Goal: Information Seeking & Learning: Learn about a topic

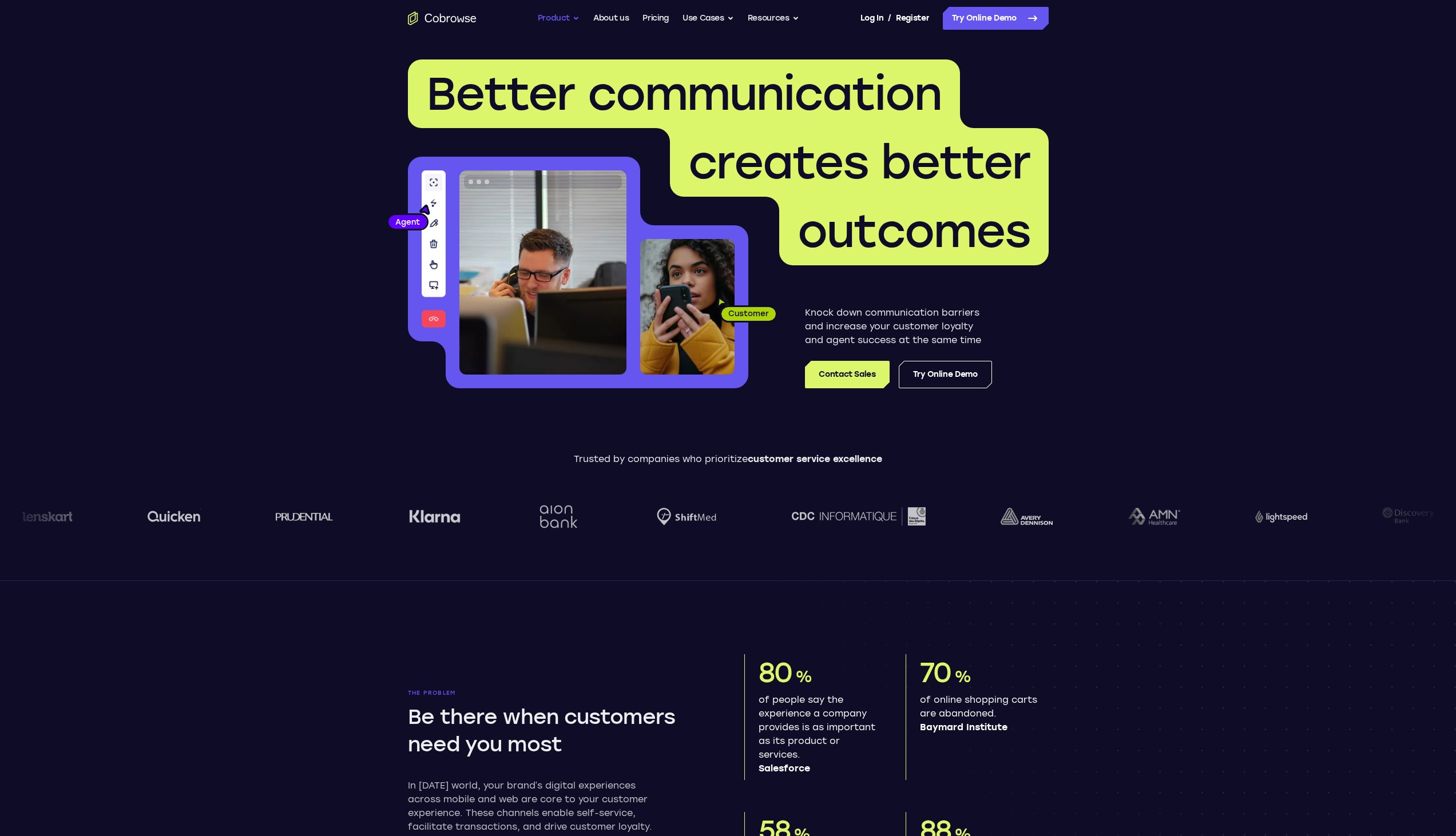
click at [538, 20] on button "Product" at bounding box center [559, 18] width 42 height 23
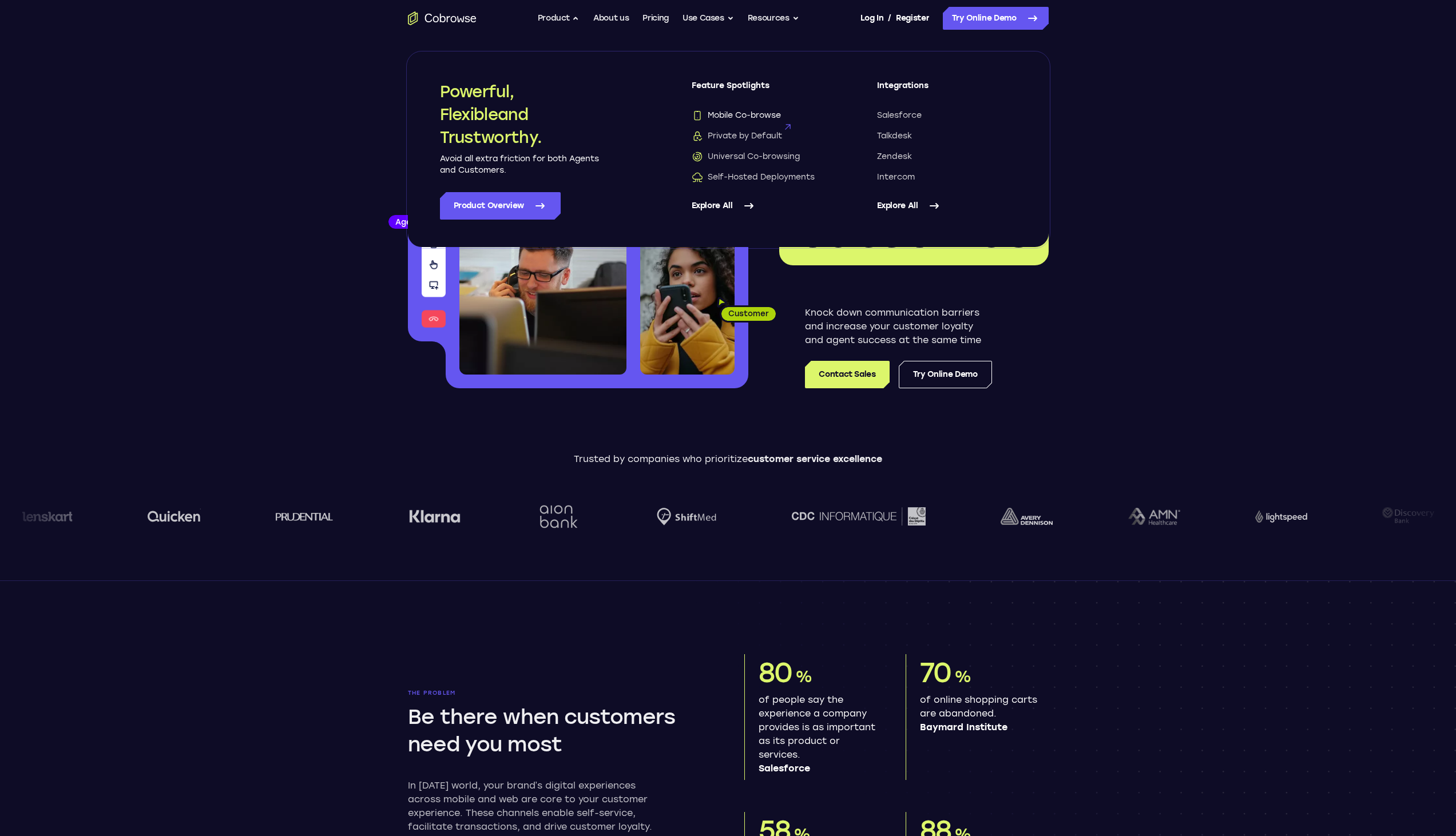
click at [770, 117] on span "Mobile Co-browse" at bounding box center [736, 115] width 89 height 12
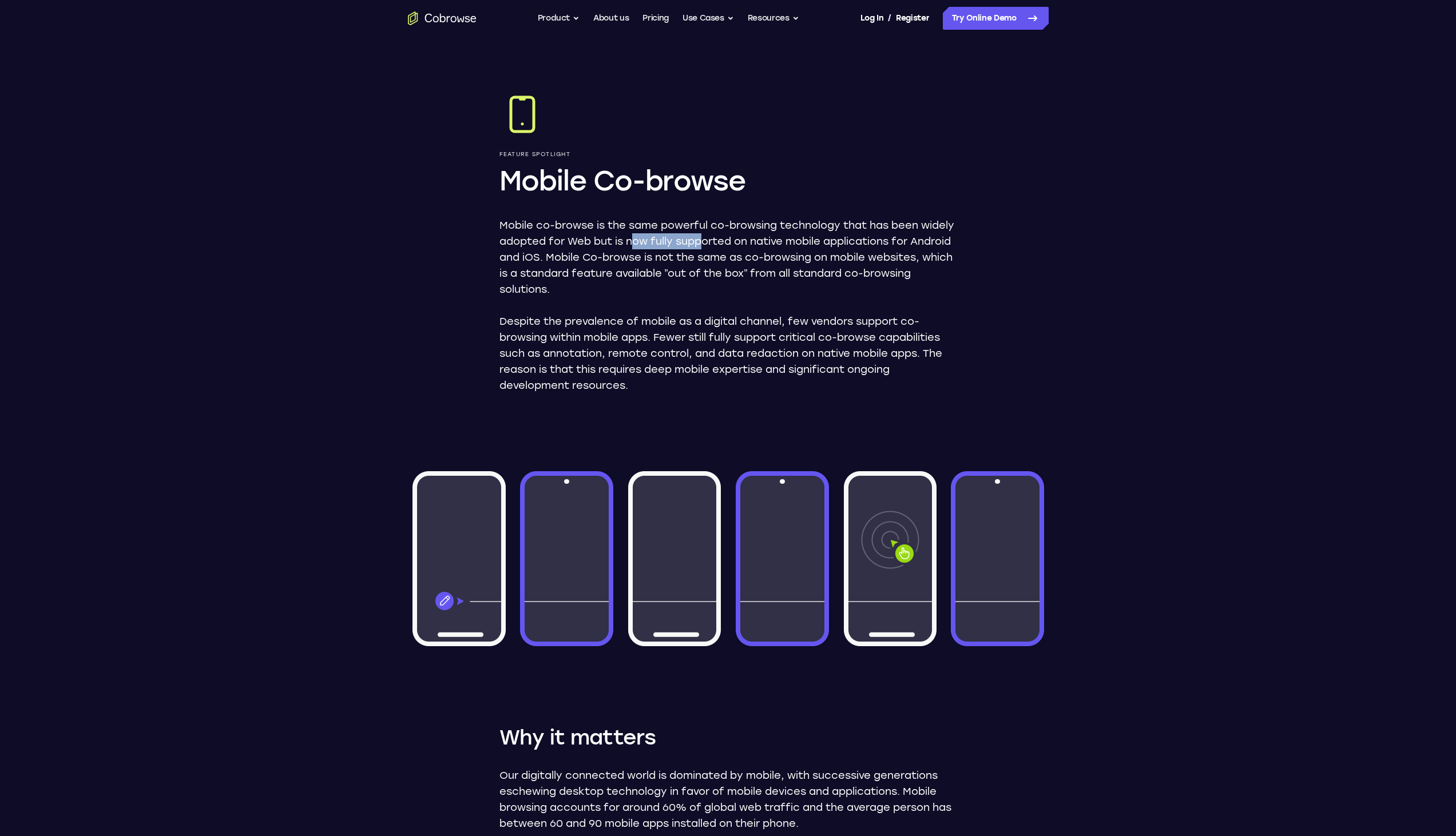
drag, startPoint x: 669, startPoint y: 236, endPoint x: 738, endPoint y: 236, distance: 69.0
click at [738, 236] on p "Mobile co-browse is the same powerful co-browsing technology that has been wide…" at bounding box center [728, 257] width 458 height 80
click at [804, 226] on p "Mobile co-browse is the same powerful co-browsing technology that has been wide…" at bounding box center [728, 257] width 458 height 80
drag, startPoint x: 511, startPoint y: 245, endPoint x: 792, endPoint y: 244, distance: 281.0
click at [792, 244] on p "Mobile co-browse is the same powerful co-browsing technology that has been wide…" at bounding box center [728, 257] width 458 height 80
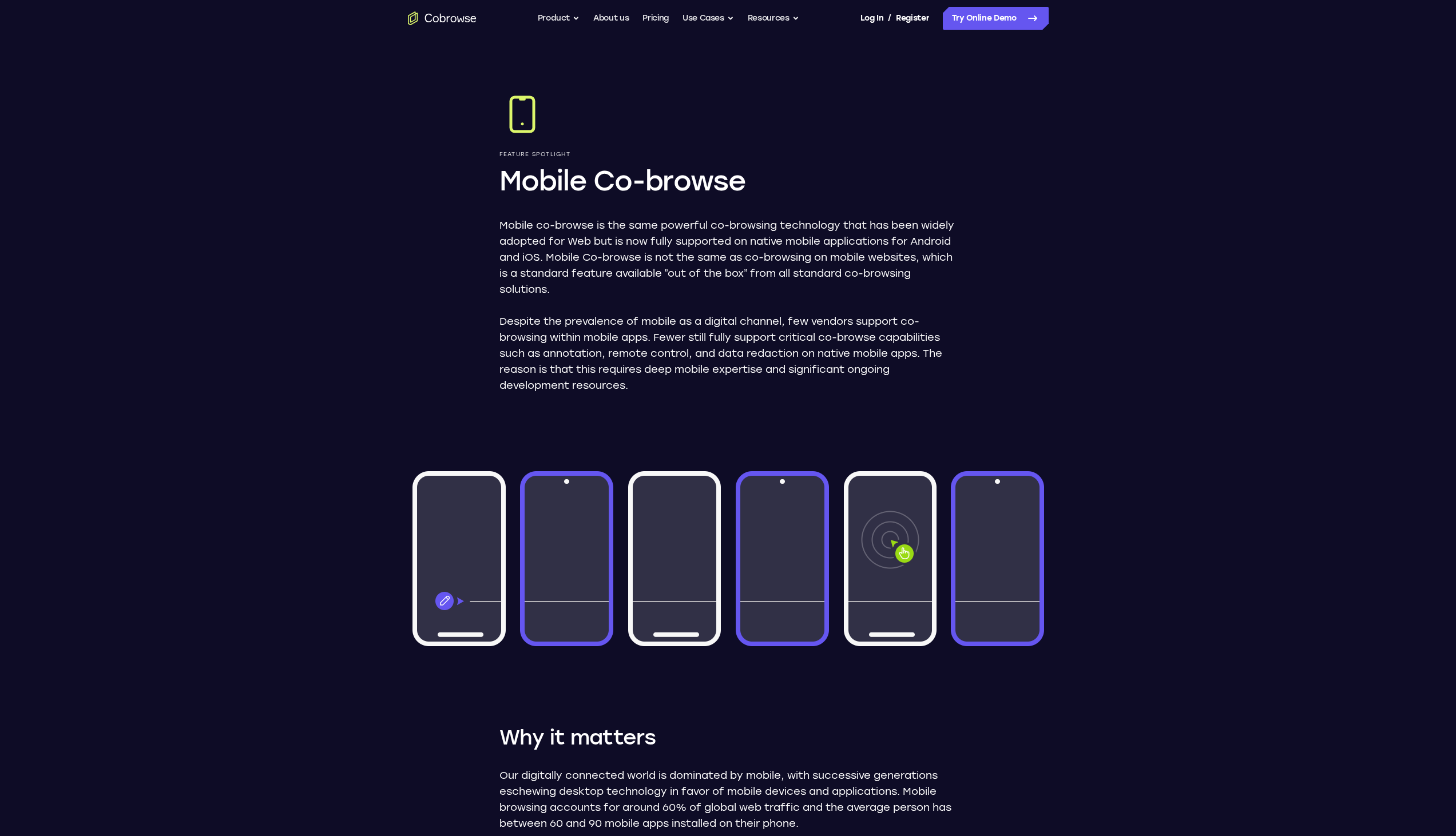
click at [969, 269] on div "Feature Spotlight Mobile Co-browse Mobile co-browse is the same powerful co-bro…" at bounding box center [727, 591] width 732 height 1108
drag, startPoint x: 601, startPoint y: 262, endPoint x: 693, endPoint y: 262, distance: 92.0
click at [693, 262] on p "Mobile co-browse is the same powerful co-browsing technology that has been wide…" at bounding box center [728, 257] width 458 height 80
drag, startPoint x: 733, startPoint y: 311, endPoint x: 734, endPoint y: 302, distance: 9.1
click at [734, 312] on div "Mobile co-browse is the same powerful co-browsing technology that has been wide…" at bounding box center [728, 306] width 458 height 176
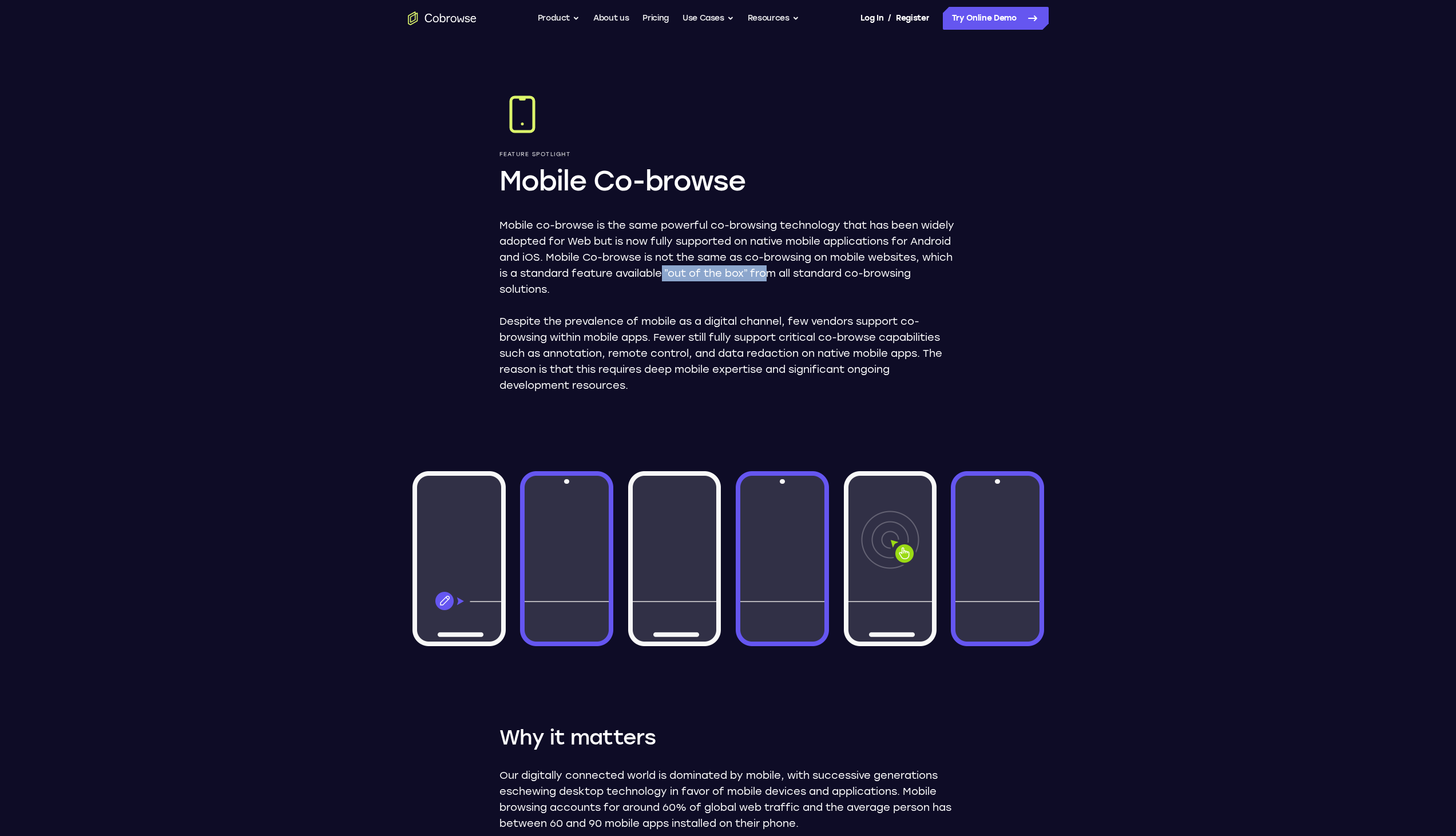
drag, startPoint x: 750, startPoint y: 272, endPoint x: 860, endPoint y: 272, distance: 110.0
click at [860, 272] on p "Mobile co-browse is the same powerful co-browsing technology that has been wide…" at bounding box center [728, 257] width 458 height 80
drag, startPoint x: 792, startPoint y: 263, endPoint x: 651, endPoint y: 290, distance: 143.6
click at [835, 265] on p "Mobile co-browse is the same powerful co-browsing technology that has been wide…" at bounding box center [728, 257] width 458 height 80
click at [589, 294] on p "Mobile co-browse is the same powerful co-browsing technology that has been wide…" at bounding box center [728, 257] width 458 height 80
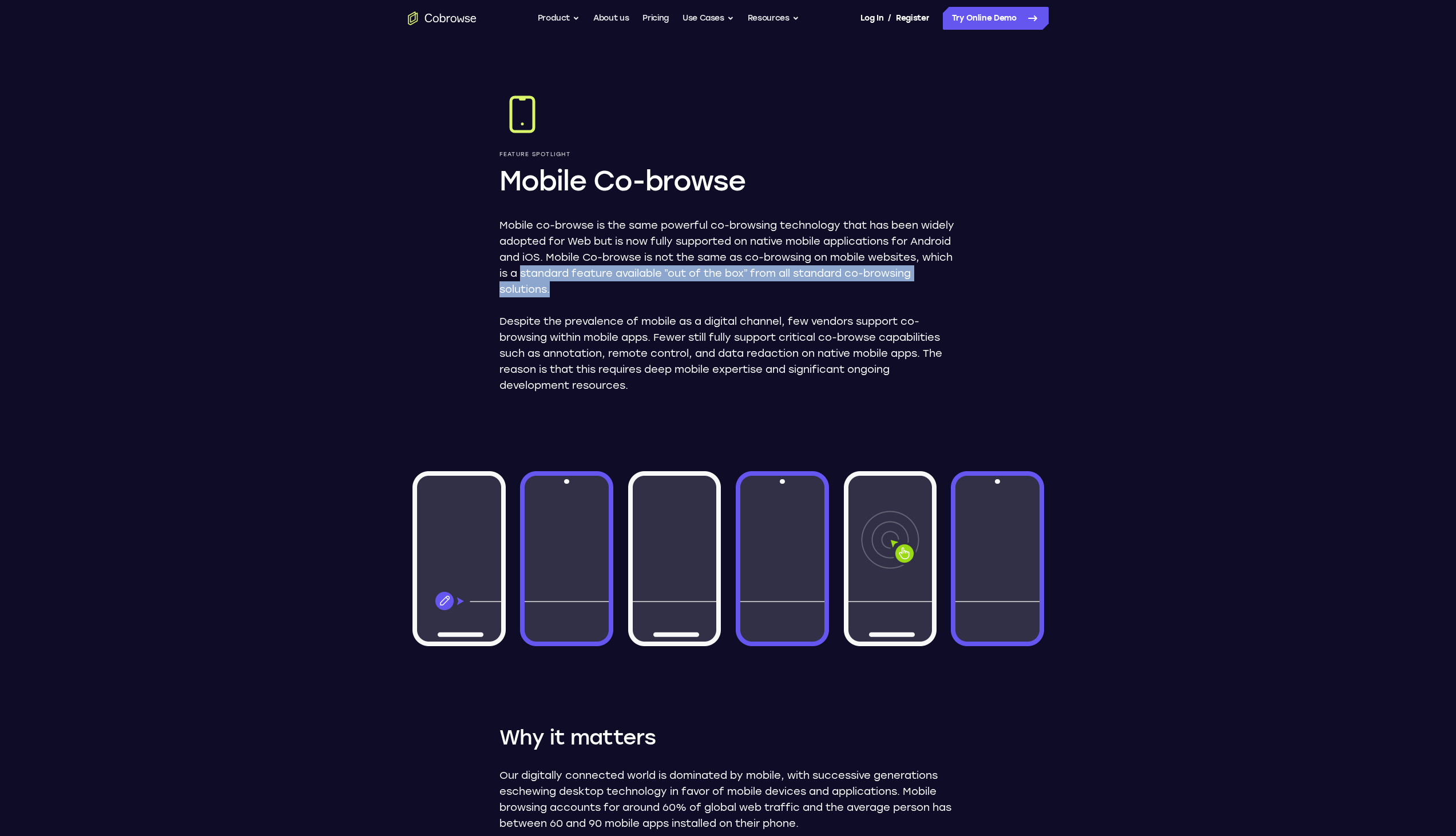
drag, startPoint x: 611, startPoint y: 275, endPoint x: 809, endPoint y: 291, distance: 198.6
click at [835, 284] on p "Mobile co-browse is the same powerful co-browsing technology that has been wide…" at bounding box center [728, 257] width 458 height 80
click at [727, 309] on div "Mobile co-browse is the same powerful co-browsing technology that has been wide…" at bounding box center [728, 306] width 458 height 176
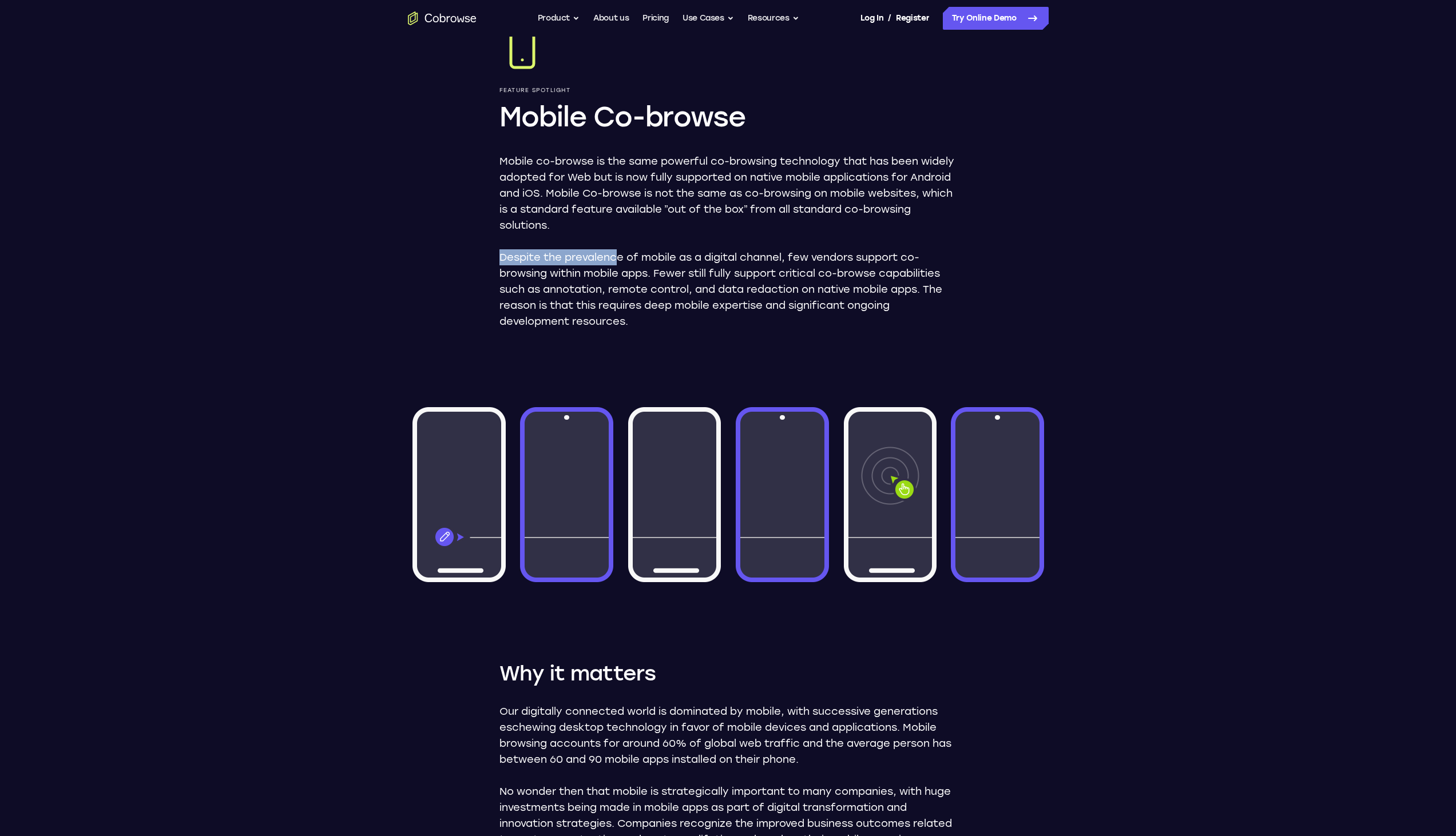
drag, startPoint x: 517, startPoint y: 243, endPoint x: 673, endPoint y: 272, distance: 158.7
click at [636, 260] on div "Mobile co-browse is the same powerful co-browsing technology that has been wide…" at bounding box center [728, 242] width 458 height 176
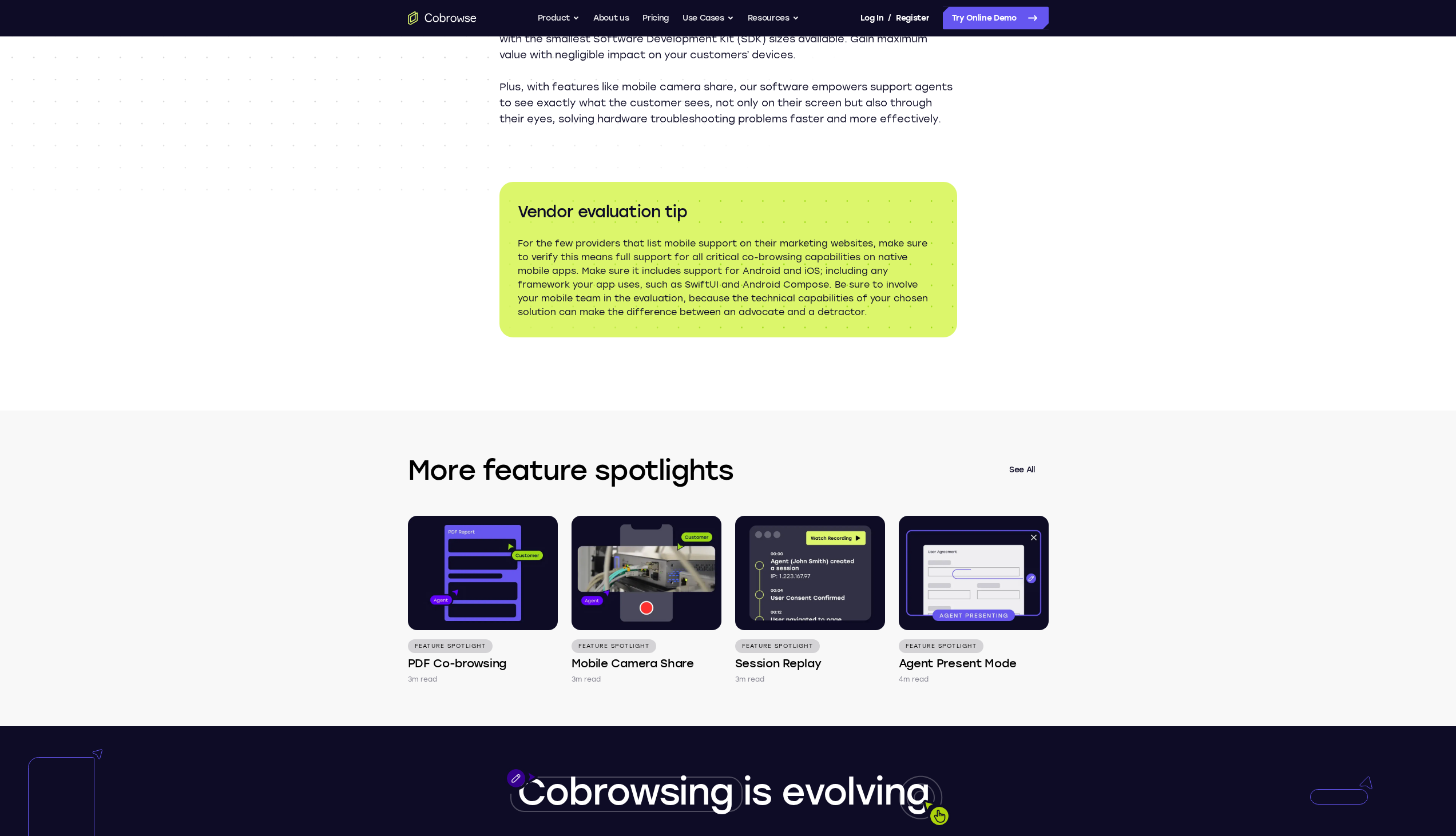
scroll to position [1296, 0]
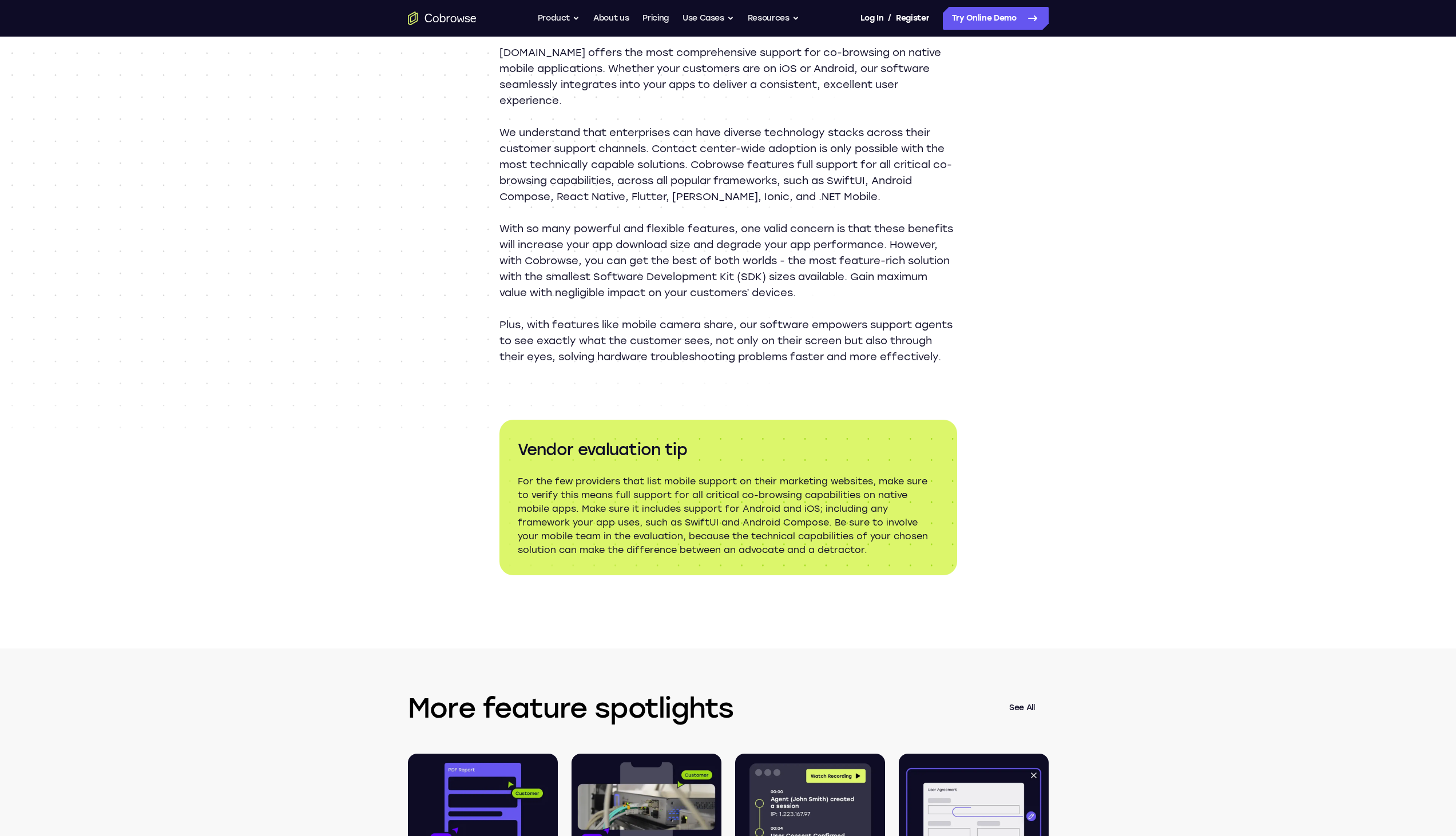
drag, startPoint x: 681, startPoint y: 232, endPoint x: 633, endPoint y: 158, distance: 88.2
drag, startPoint x: 561, startPoint y: 341, endPoint x: 546, endPoint y: 239, distance: 103.1
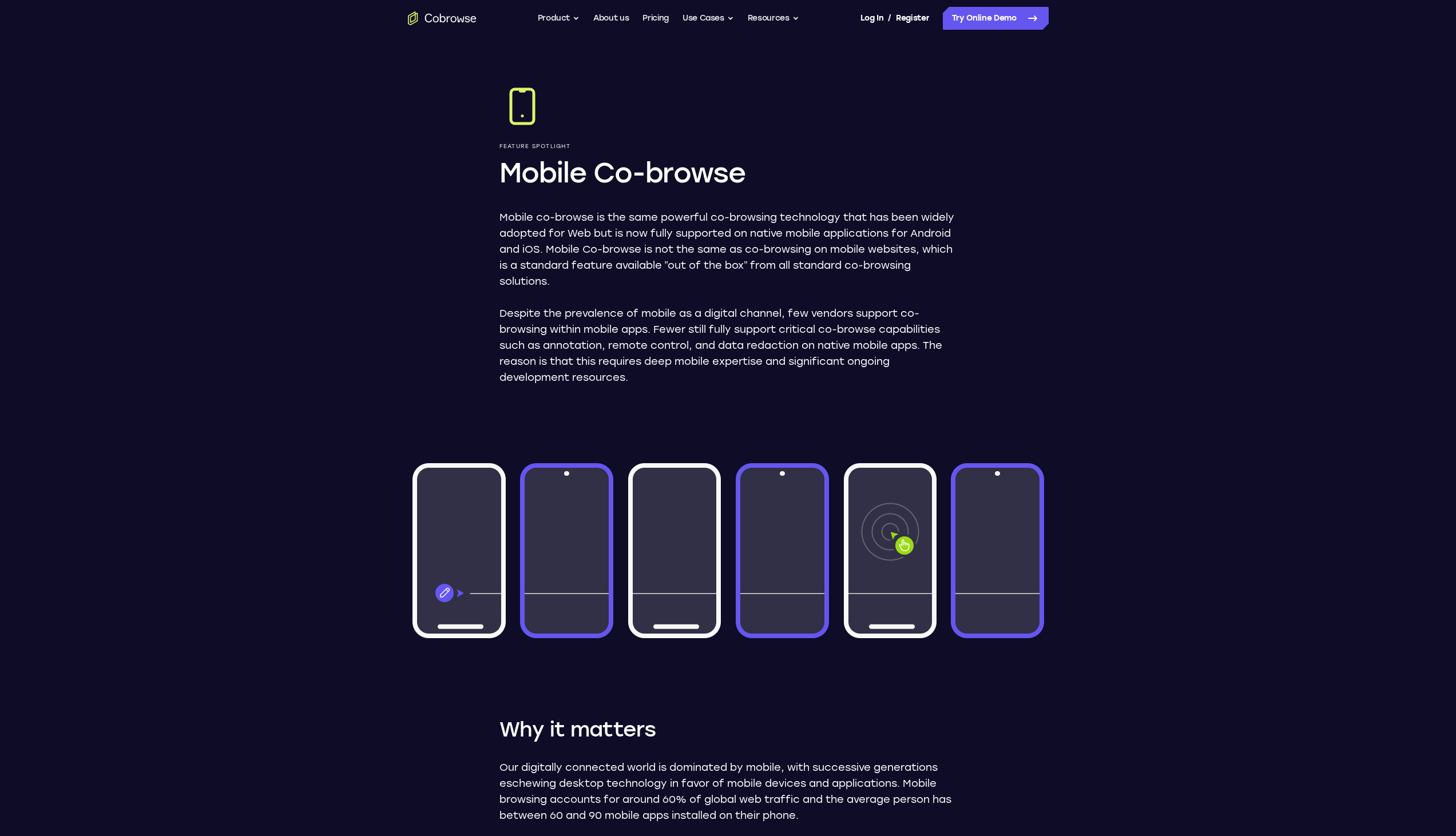
scroll to position [0, 0]
